Goal: Communication & Community: Answer question/provide support

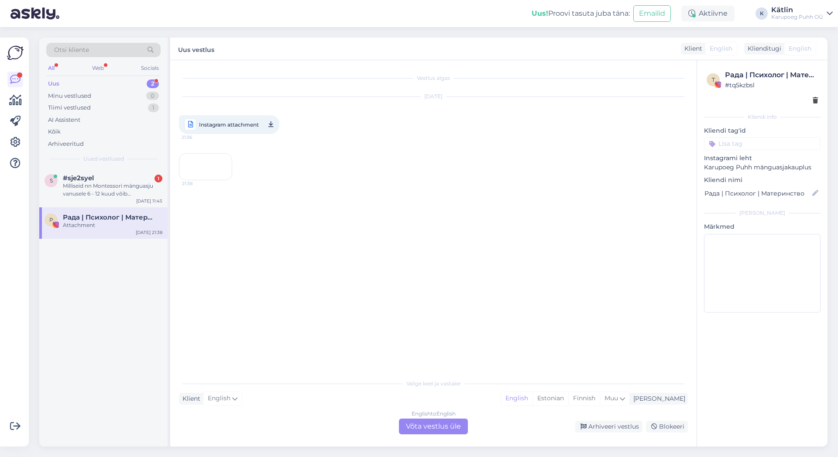
click at [59, 83] on div "Uus" at bounding box center [53, 83] width 11 height 9
click at [92, 190] on div "Milliseid nn Montessori mänguasju vanusele 6 - 12 kuud võib [PERSON_NAME] [GEOG…" at bounding box center [113, 190] width 100 height 16
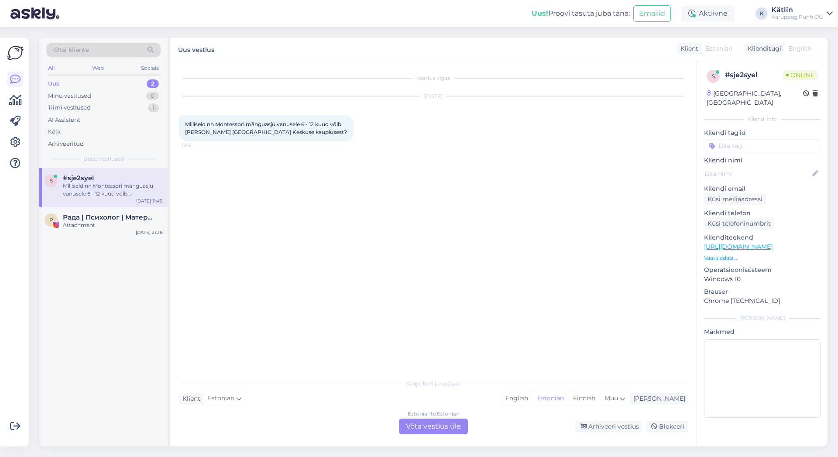
click at [443, 425] on div "Estonian to Estonian Võta vestlus üle" at bounding box center [433, 427] width 69 height 16
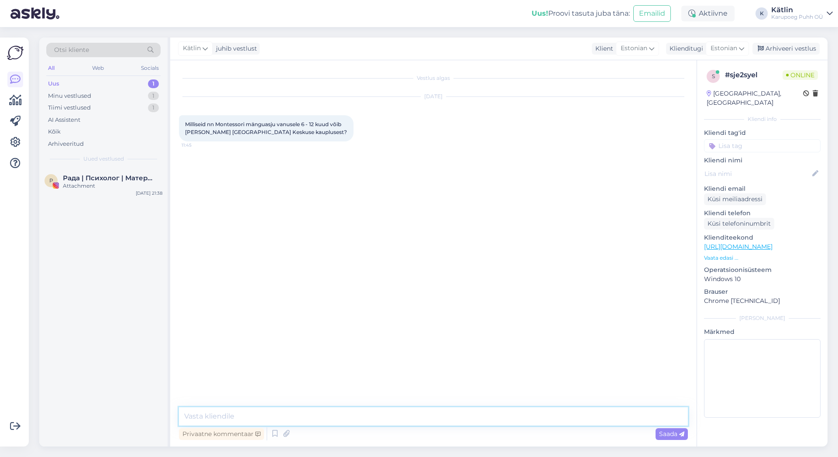
click at [419, 418] on textarea at bounding box center [433, 416] width 509 height 18
type textarea "Tere!"
paste textarea "[URL][DOMAIN_NAME]"
type textarea "Pärnu Keskuses on olemas näiteks selline komplekt: [URL][DOMAIN_NAME]"
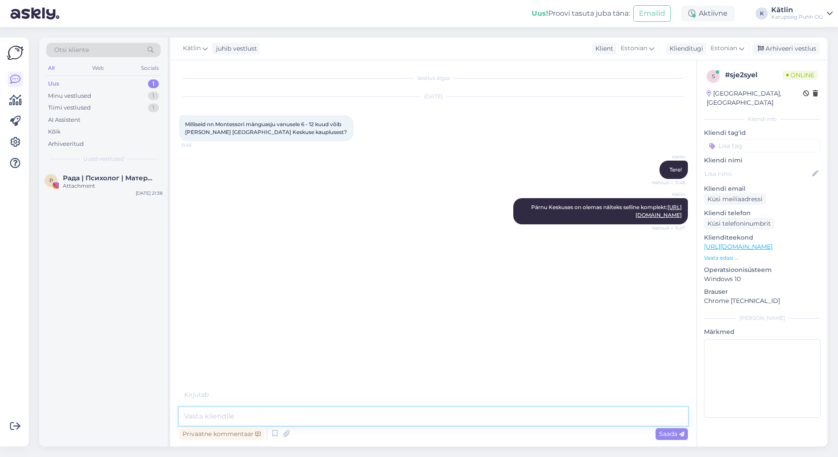
click at [309, 419] on textarea at bounding box center [433, 416] width 509 height 18
paste textarea "[URL][DOMAIN_NAME][PERSON_NAME]"
type textarea "[URL][DOMAIN_NAME][PERSON_NAME]"
click at [382, 409] on textarea at bounding box center [433, 416] width 509 height 18
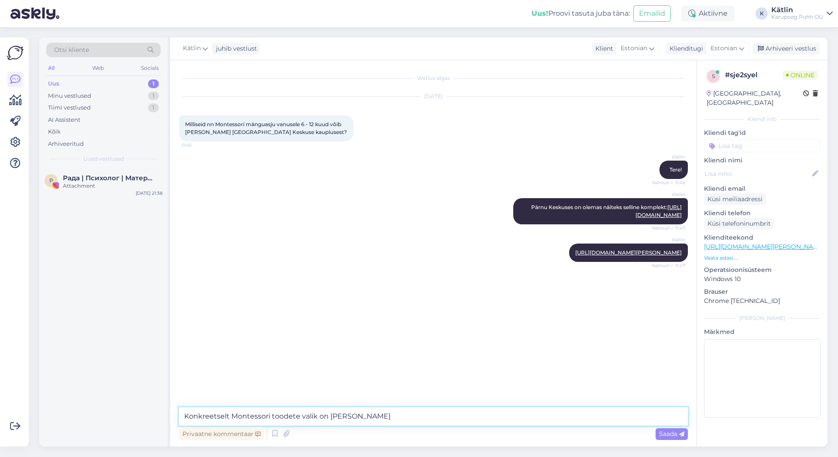
type textarea "Konkreetselt Montessori toodete valik on [PERSON_NAME]"
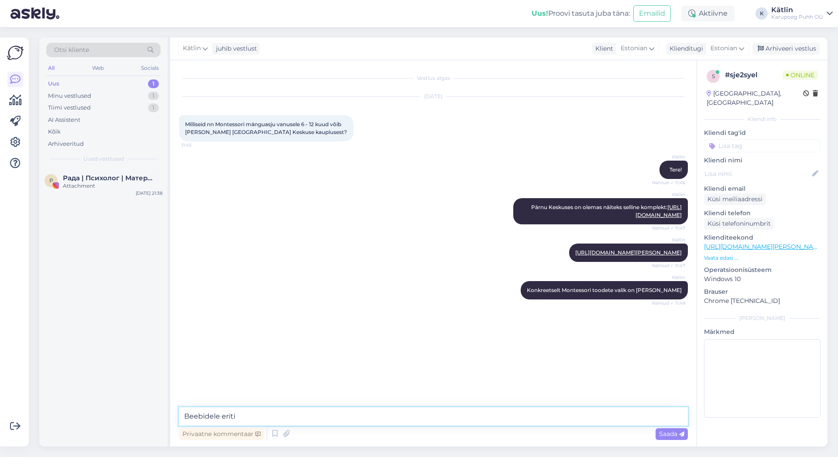
type textarea "Beebidele eriti"
type textarea "G"
type textarea "Kuid meil on palju puidust mänguasju, mis on igati arendavad"
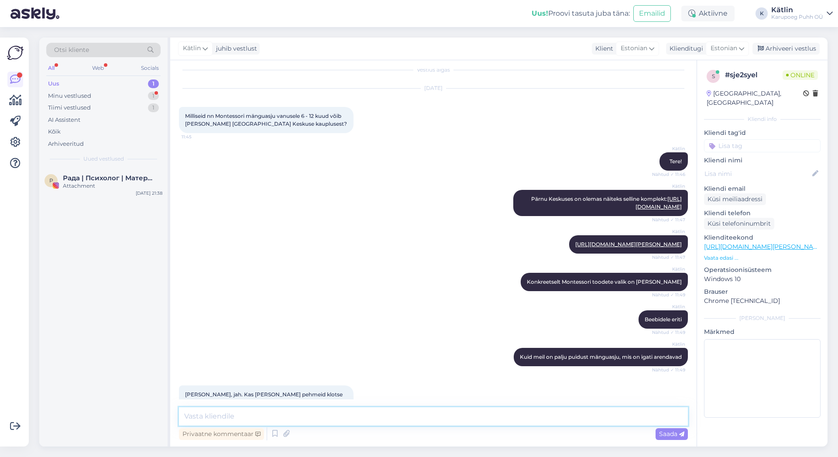
scroll to position [62, 0]
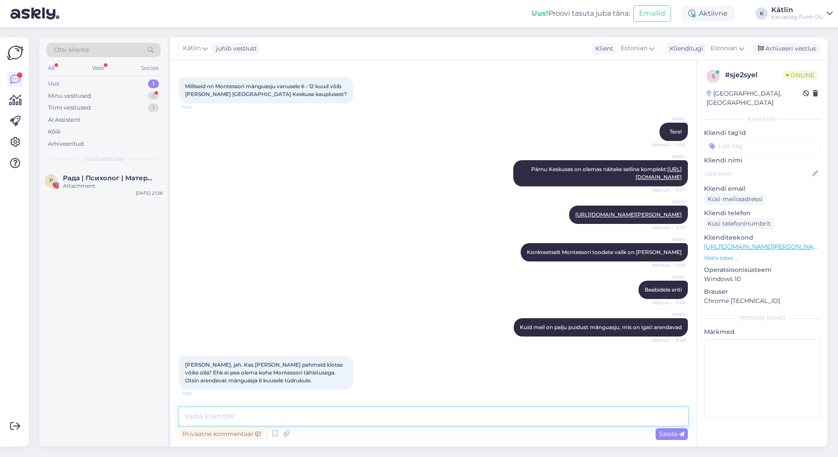
click at [342, 417] on textarea at bounding box center [433, 416] width 509 height 18
paste textarea "[URL][DOMAIN_NAME]"
type textarea "[URL][DOMAIN_NAME]"
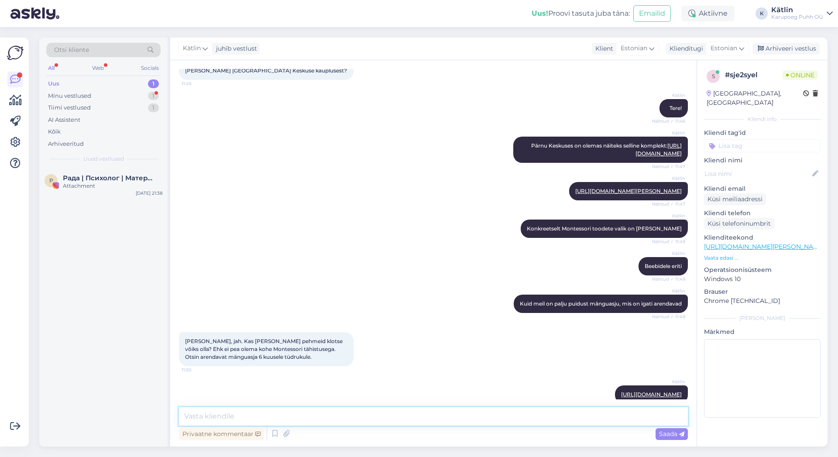
scroll to position [107, 0]
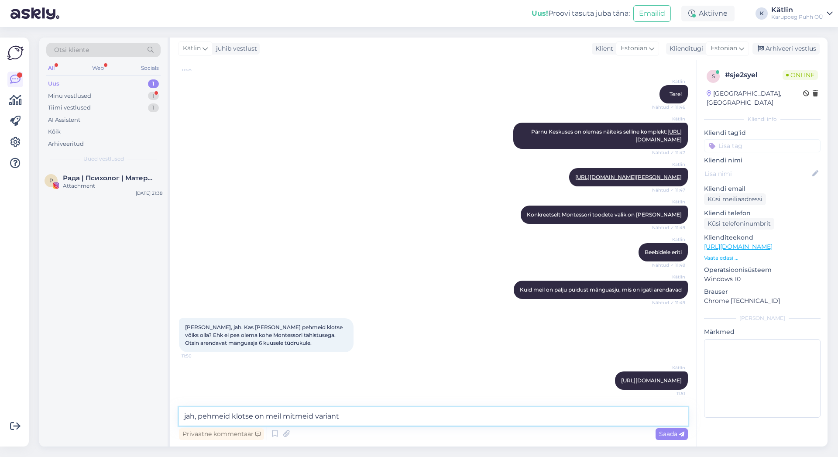
type textarea "jah, pehmeid klotse on meil mitmeid variante"
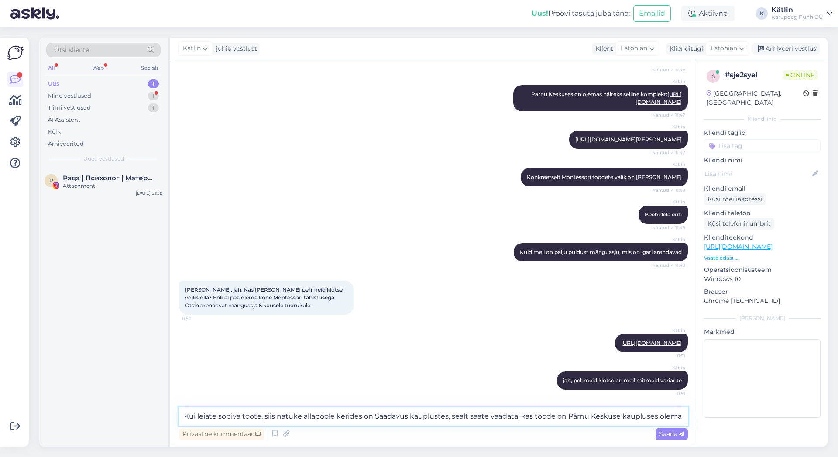
type textarea "Kui leiate sobiva toote, siis natuke allapoole kerides on Saadavus kauplustes, …"
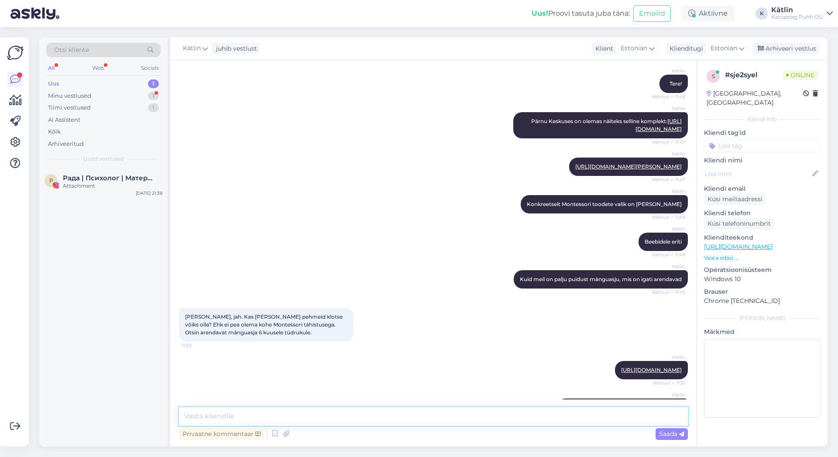
scroll to position [235, 0]
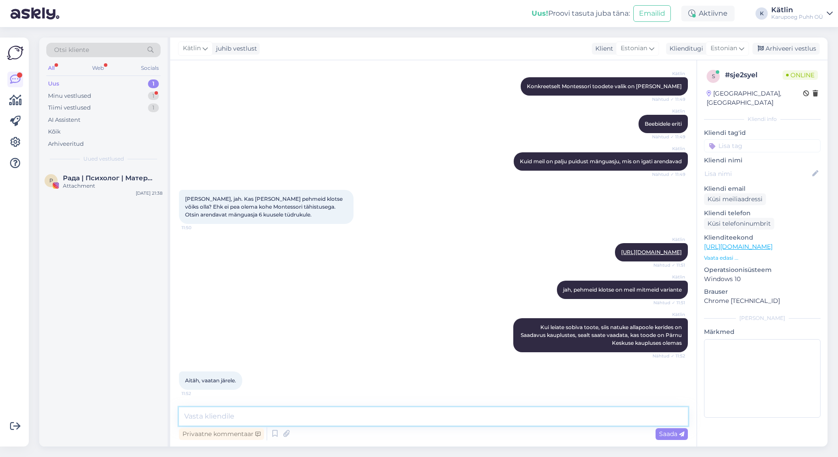
click at [389, 420] on textarea at bounding box center [433, 416] width 509 height 18
type textarea "Palun :)"
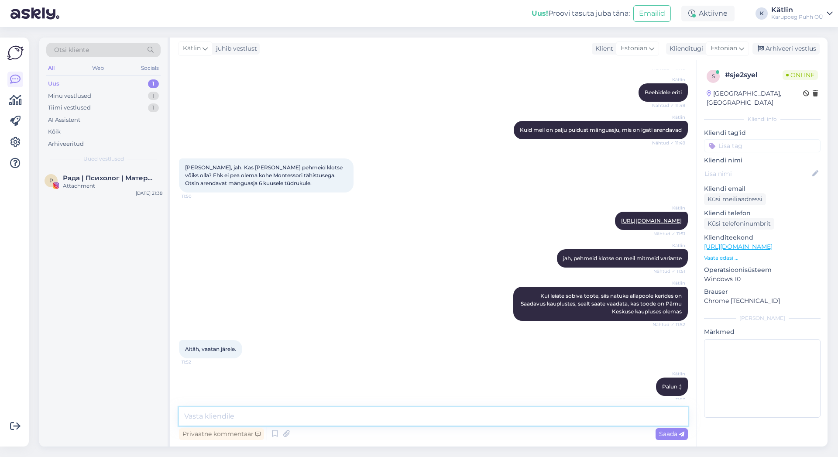
scroll to position [273, 0]
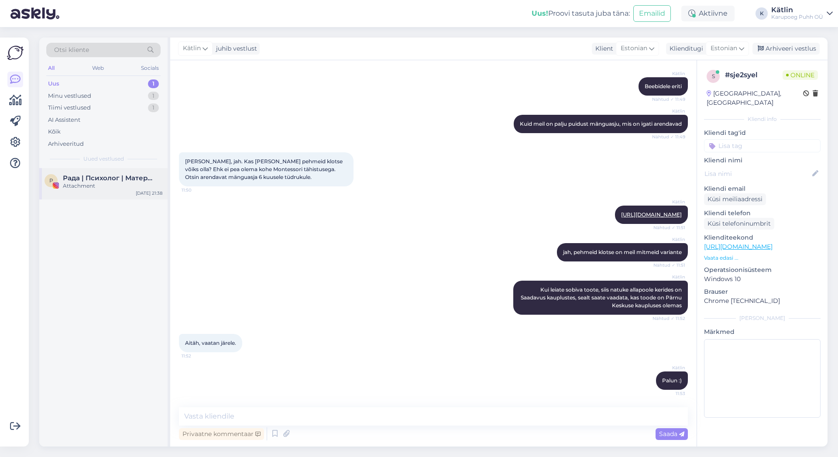
click at [100, 177] on span "Рада | Психолог | Материнство" at bounding box center [108, 178] width 91 height 8
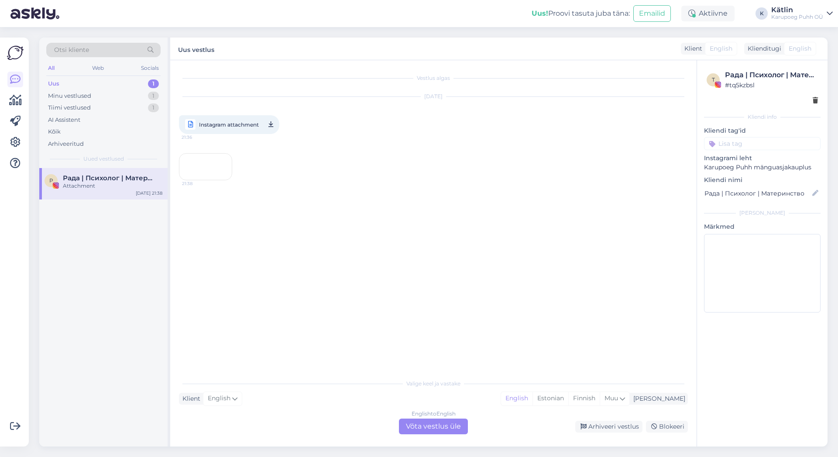
scroll to position [0, 0]
click at [215, 180] on div "21:38" at bounding box center [205, 166] width 53 height 27
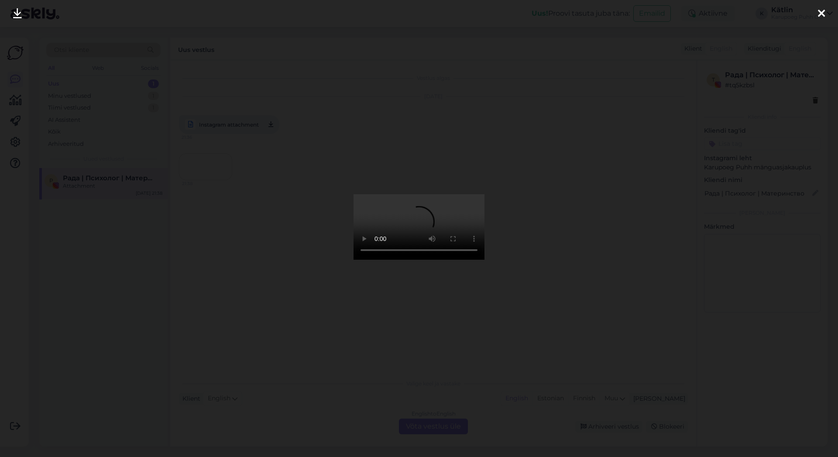
click at [824, 11] on icon at bounding box center [821, 13] width 7 height 11
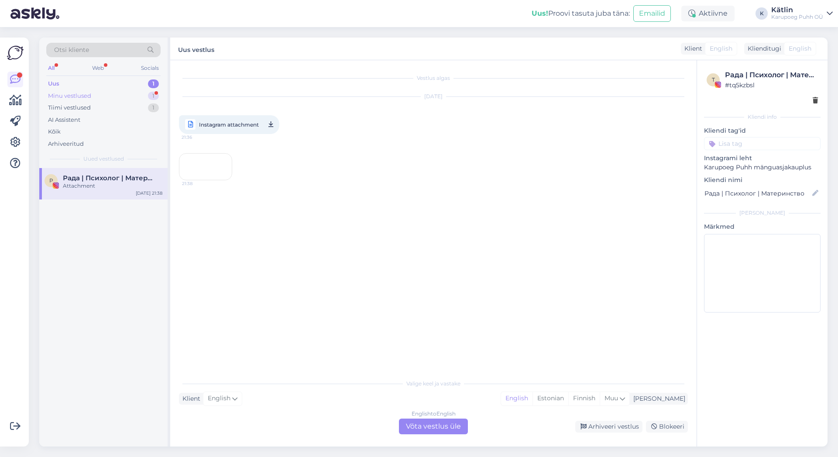
click at [71, 96] on div "Minu vestlused" at bounding box center [69, 96] width 43 height 9
click at [86, 182] on div ":)" at bounding box center [113, 186] width 100 height 8
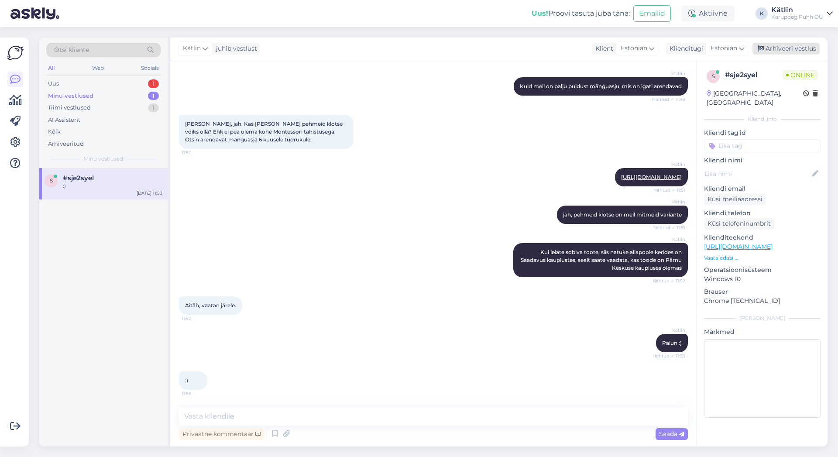
click at [800, 45] on div "Arhiveeri vestlus" at bounding box center [786, 49] width 67 height 12
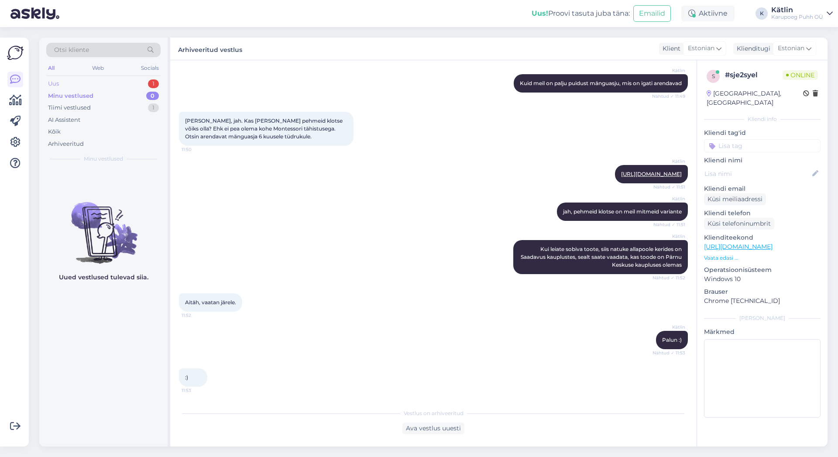
click at [62, 84] on div "Uus 1" at bounding box center [103, 84] width 114 height 12
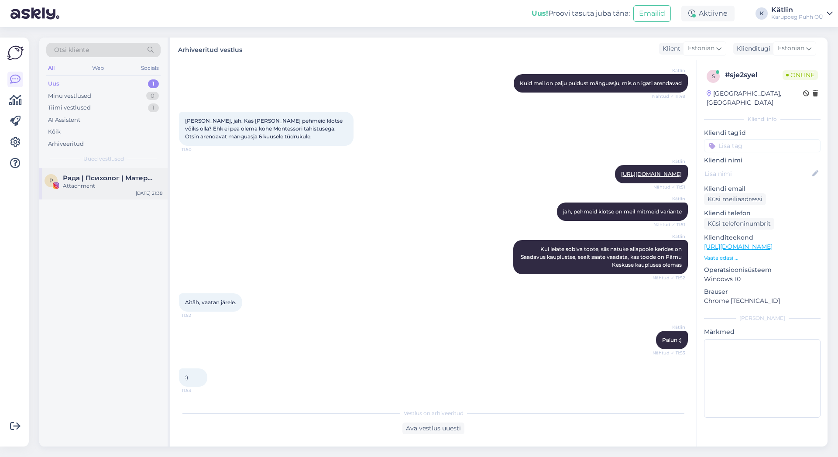
click at [111, 174] on div "Р Рада | Психолог | Материнство Attachment [DATE] 21:38" at bounding box center [103, 183] width 128 height 31
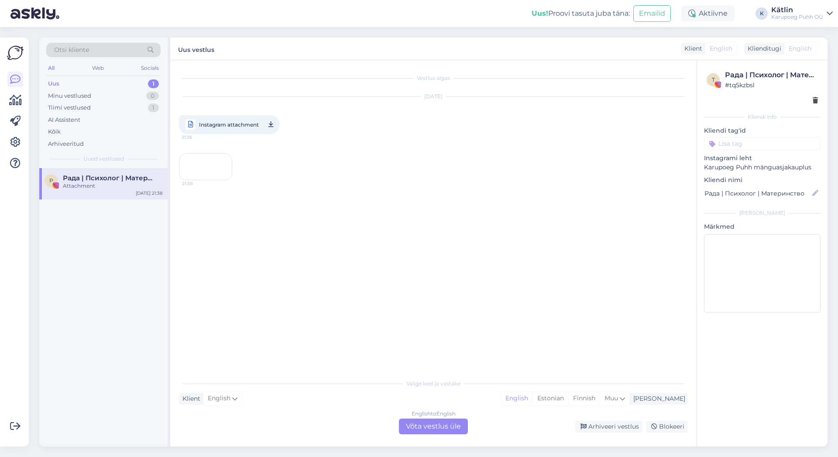
scroll to position [0, 0]
